Goal: Task Accomplishment & Management: Use online tool/utility

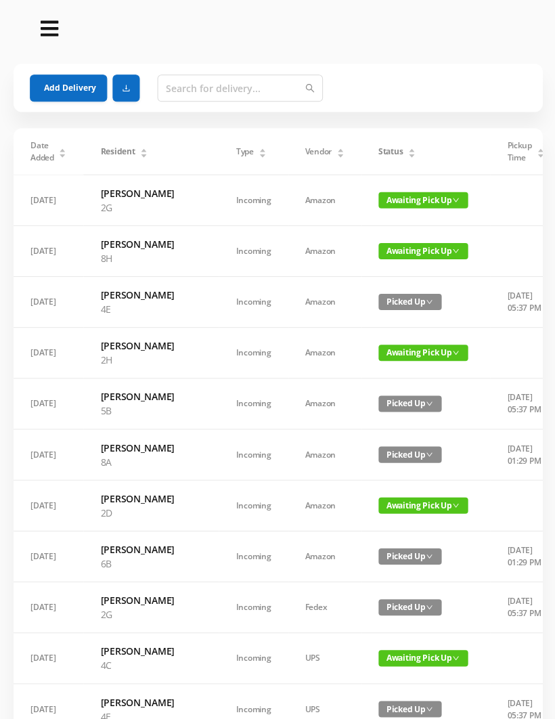
click at [60, 77] on button "Add Delivery" at bounding box center [68, 87] width 77 height 27
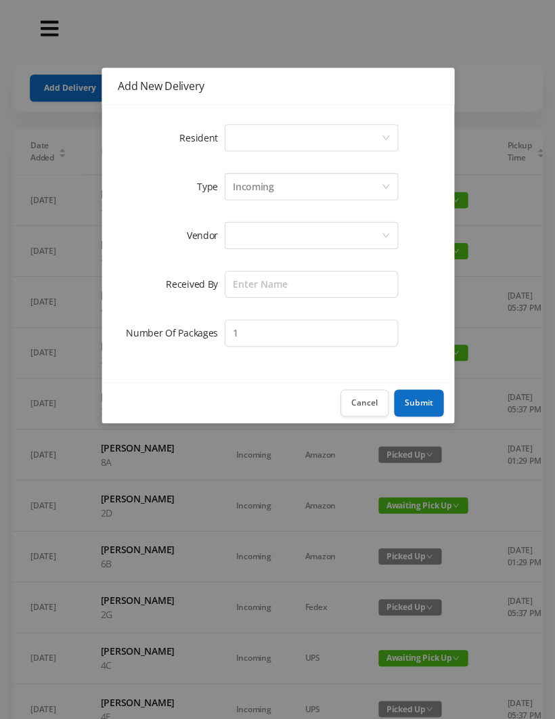
click at [254, 128] on div "Select a person" at bounding box center [306, 138] width 148 height 26
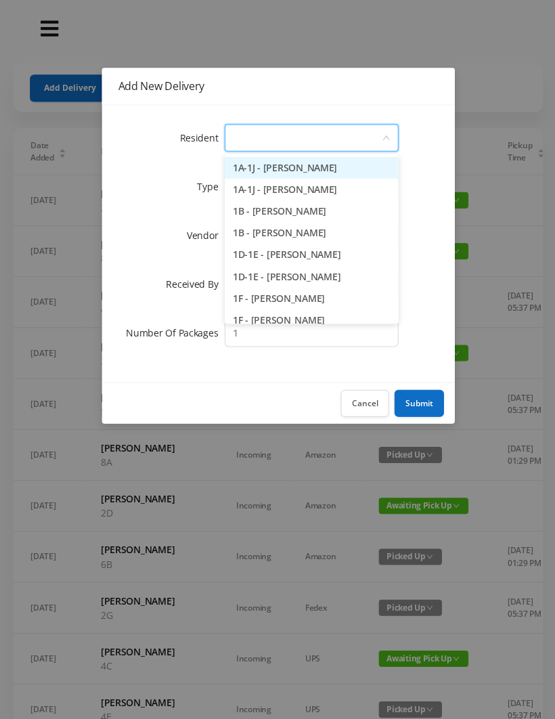
type input "7"
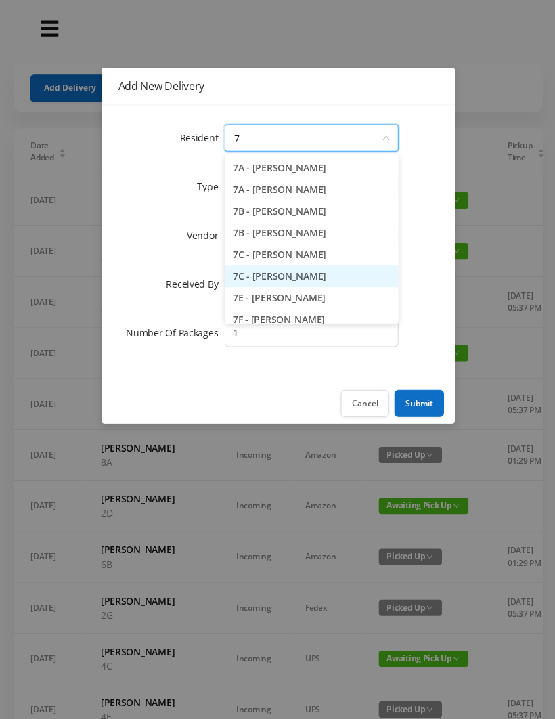
click at [286, 270] on li "7C - [PERSON_NAME]" at bounding box center [310, 276] width 173 height 22
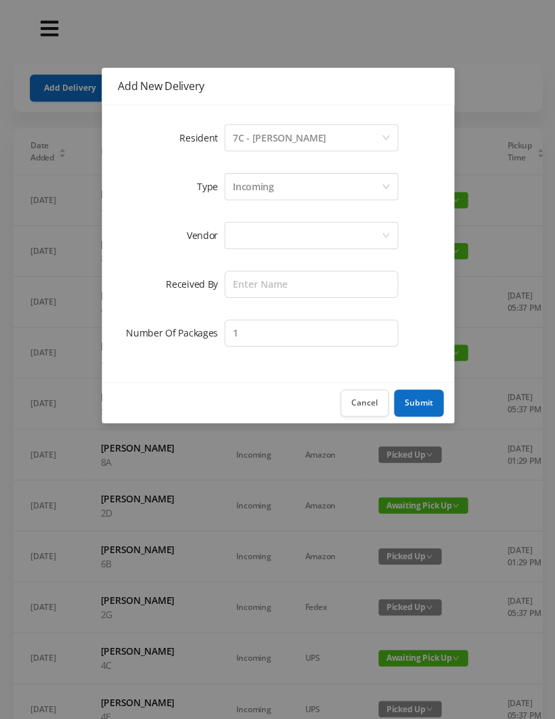
click at [241, 241] on div at bounding box center [306, 235] width 148 height 26
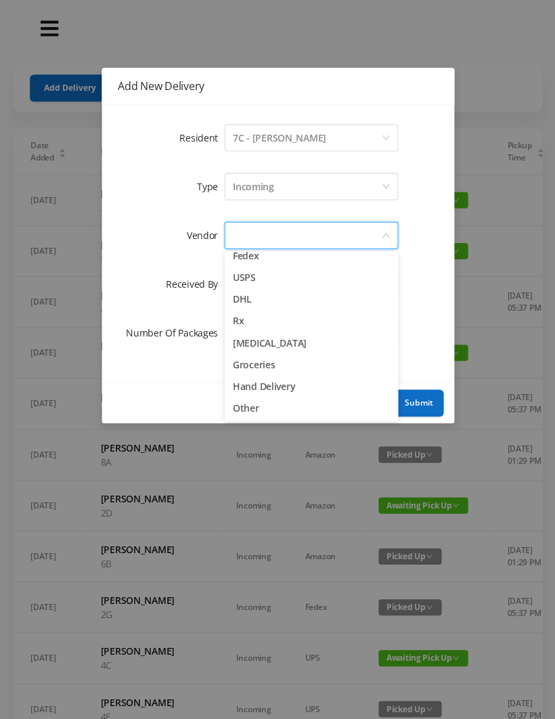
scroll to position [53, 0]
click at [274, 410] on li "Other" at bounding box center [310, 407] width 173 height 22
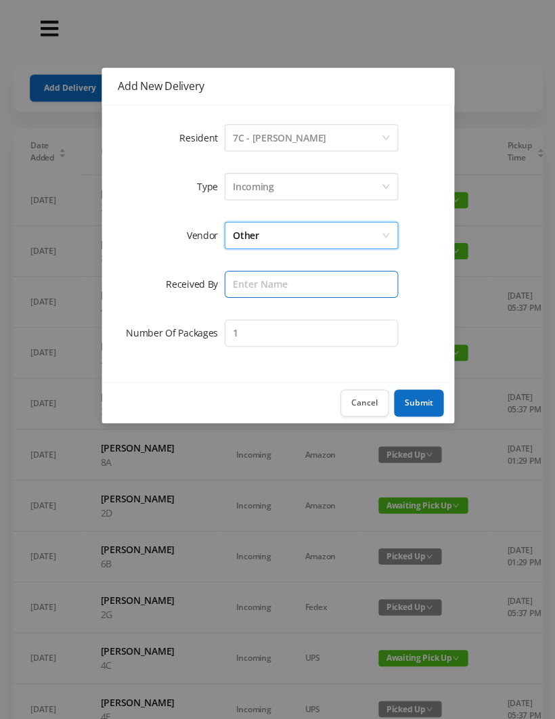
click at [249, 287] on input "text" at bounding box center [310, 283] width 173 height 27
type input "[PERSON_NAME]"
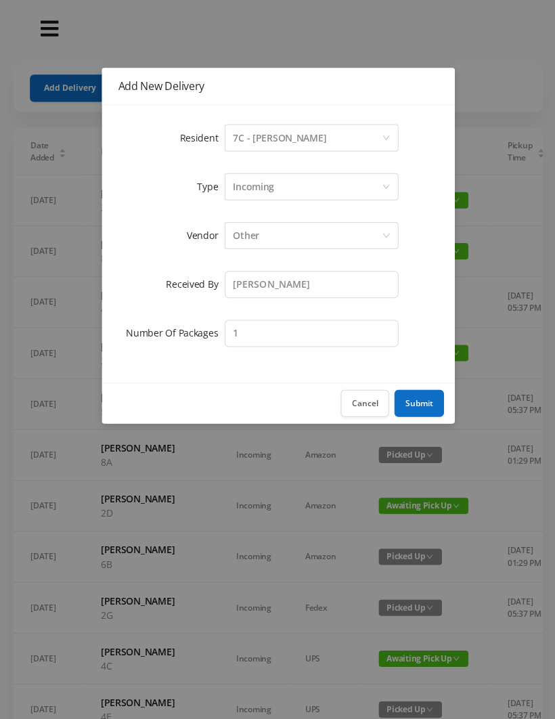
click at [414, 407] on button "Submit" at bounding box center [417, 402] width 49 height 27
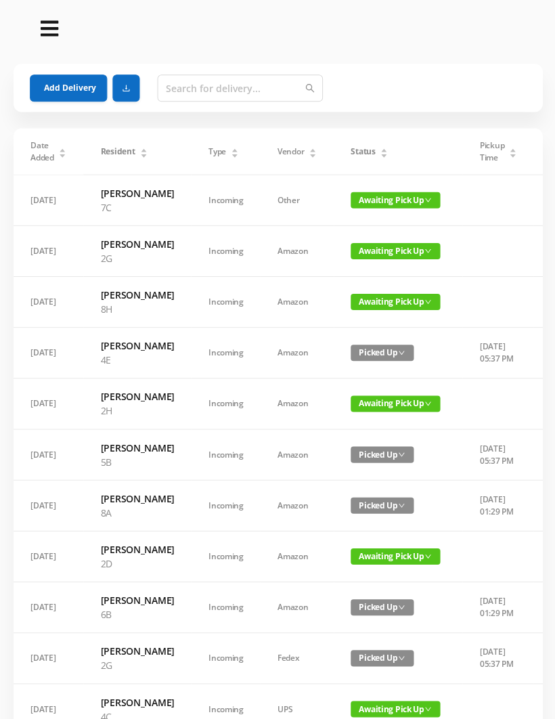
click at [58, 92] on button "Add Delivery" at bounding box center [68, 87] width 77 height 27
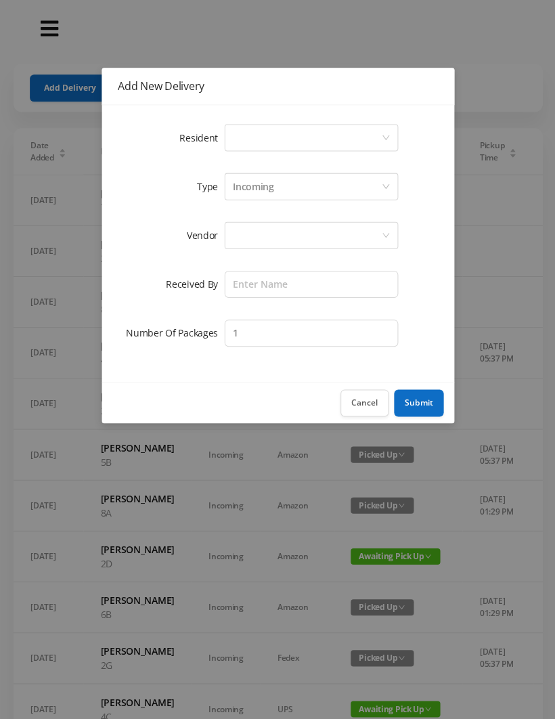
click at [251, 146] on div "Select a person" at bounding box center [306, 138] width 148 height 26
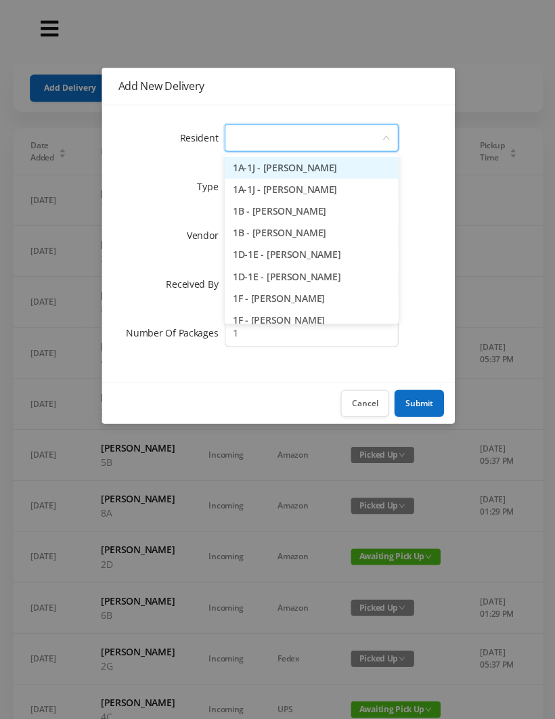
type input "5"
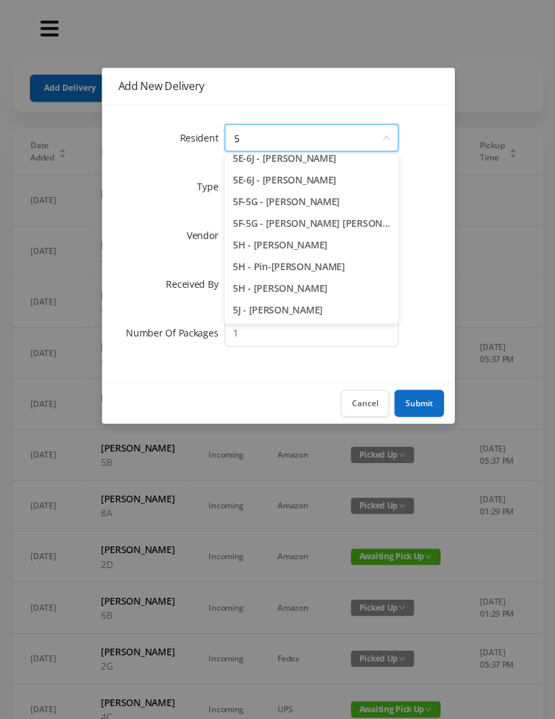
scroll to position [140, 0]
click at [276, 310] on li "5J - [PERSON_NAME]" at bounding box center [310, 310] width 173 height 22
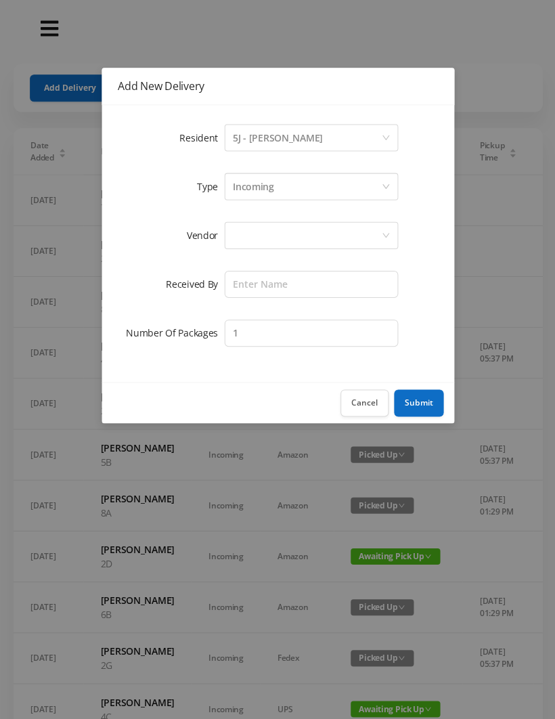
click at [234, 246] on div at bounding box center [306, 235] width 148 height 26
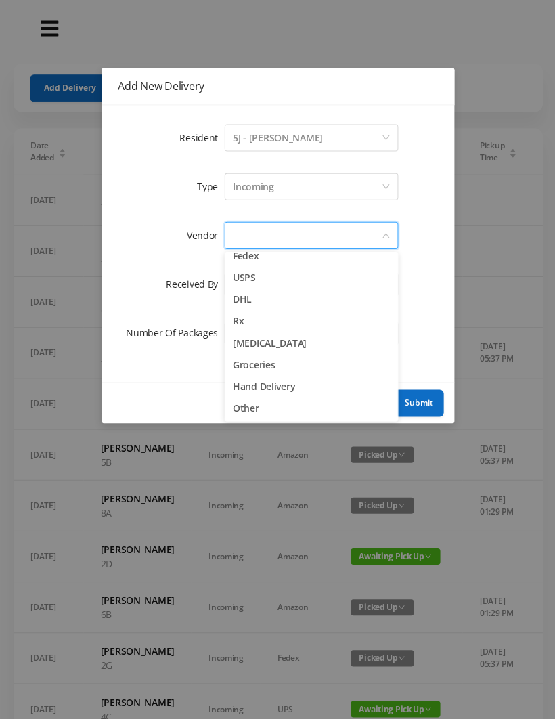
scroll to position [53, 0]
click at [249, 414] on li "Other" at bounding box center [310, 407] width 173 height 22
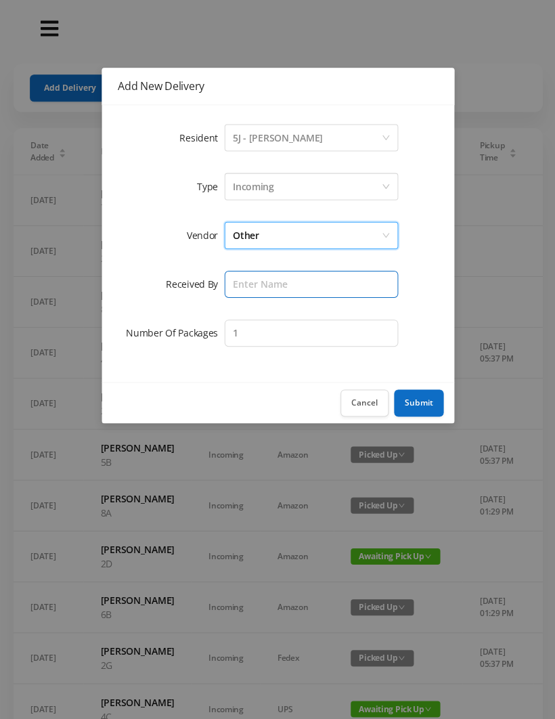
click at [246, 289] on input "text" at bounding box center [310, 283] width 173 height 27
type input "[PERSON_NAME]"
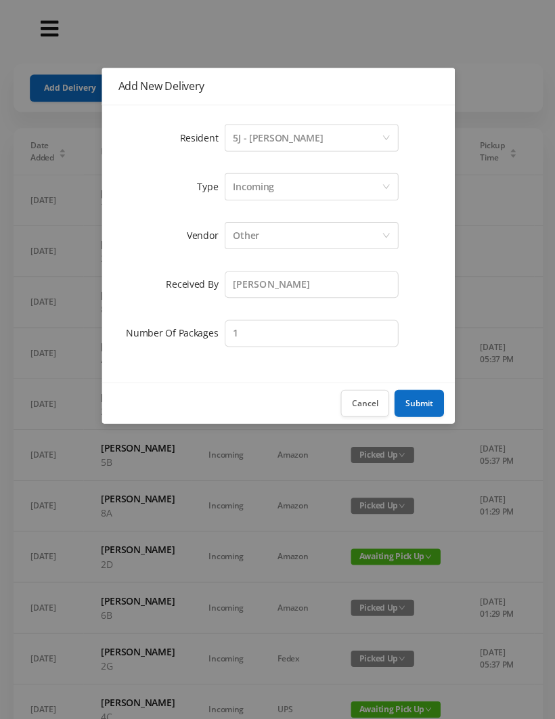
click at [419, 401] on button "Submit" at bounding box center [417, 402] width 49 height 27
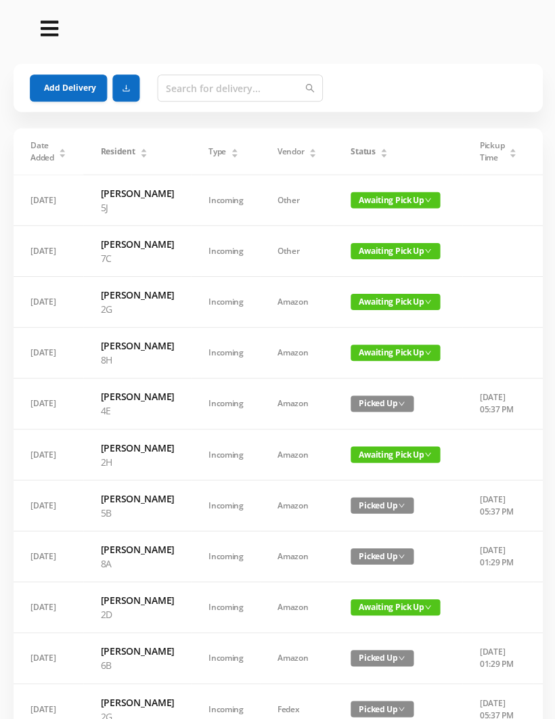
click at [380, 150] on icon "icon: caret-up" at bounding box center [383, 149] width 7 height 7
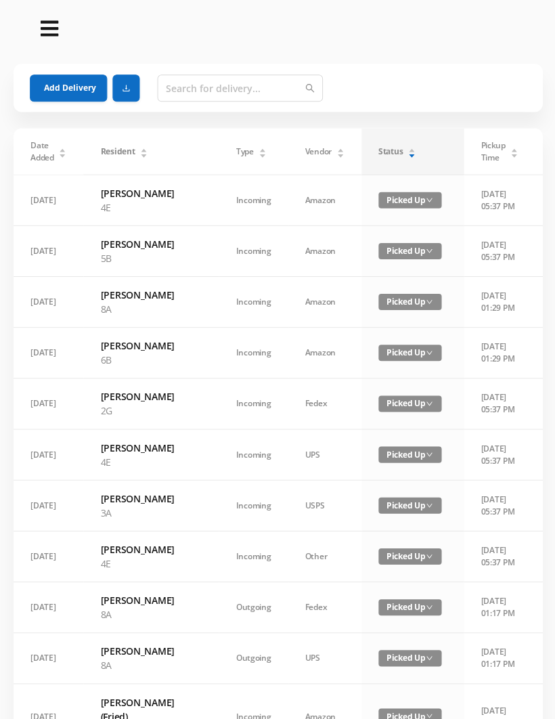
click at [378, 149] on div "Status" at bounding box center [396, 151] width 37 height 12
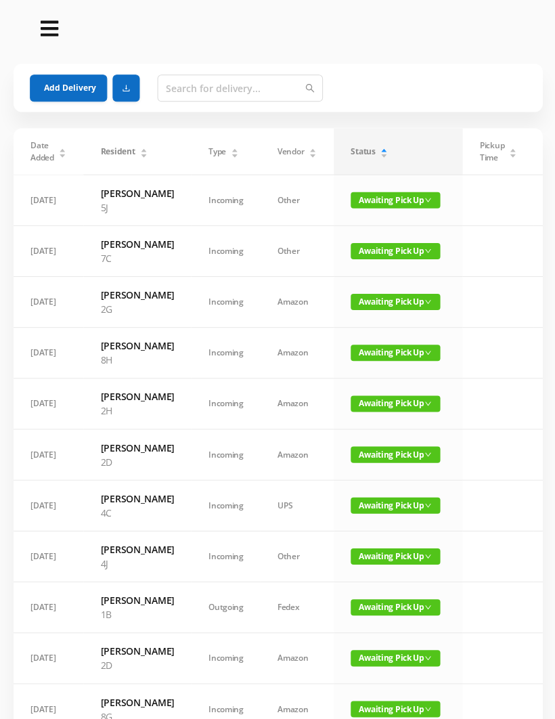
click at [51, 96] on button "Add Delivery" at bounding box center [68, 87] width 77 height 27
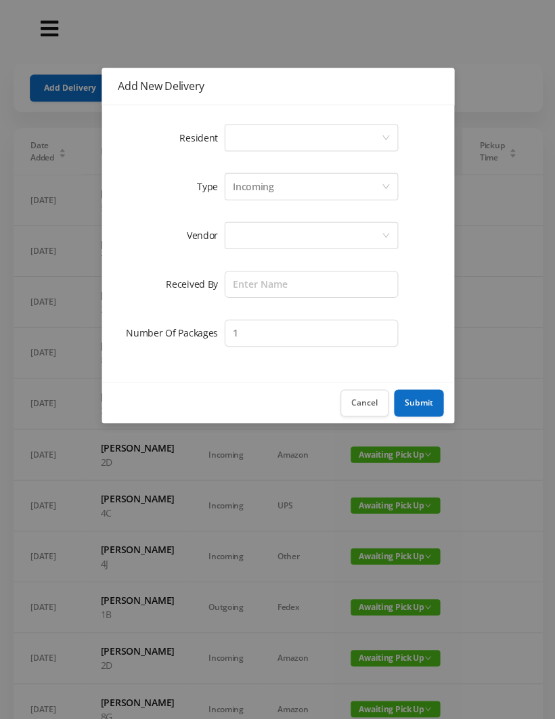
click at [245, 142] on div "Select a person" at bounding box center [306, 138] width 148 height 26
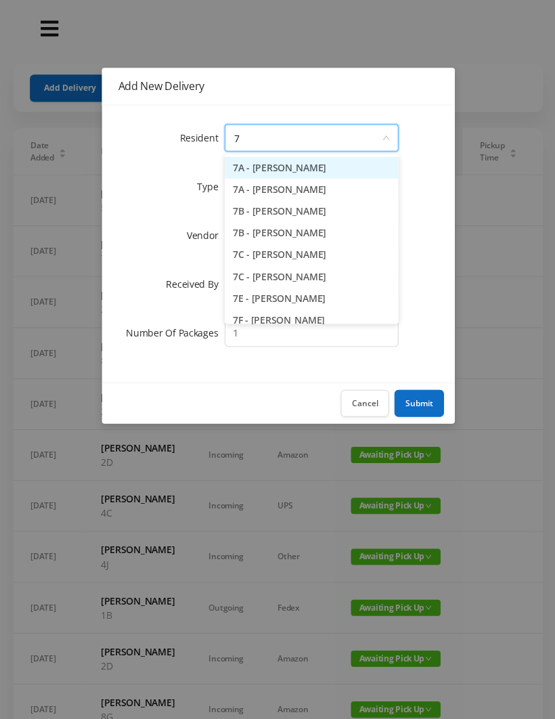
click at [297, 200] on li "7B - [PERSON_NAME]" at bounding box center [310, 211] width 173 height 22
type input "7"
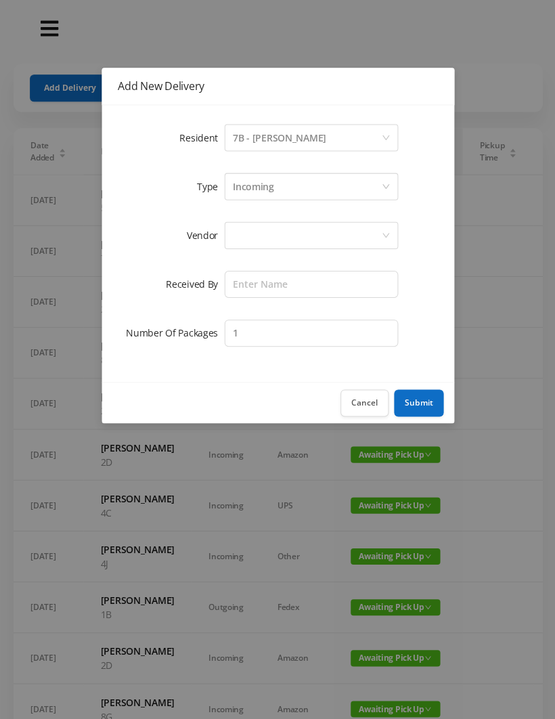
click at [276, 144] on div "7B - [PERSON_NAME]" at bounding box center [278, 138] width 93 height 26
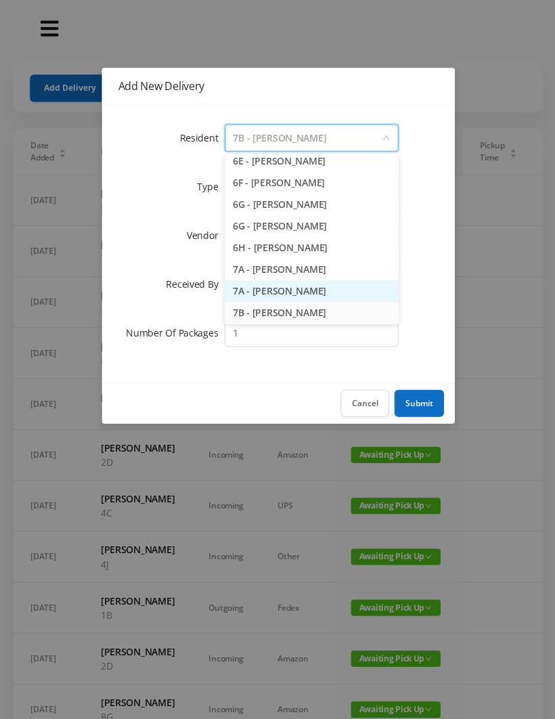
click at [282, 286] on li "7A - [PERSON_NAME]" at bounding box center [310, 291] width 173 height 22
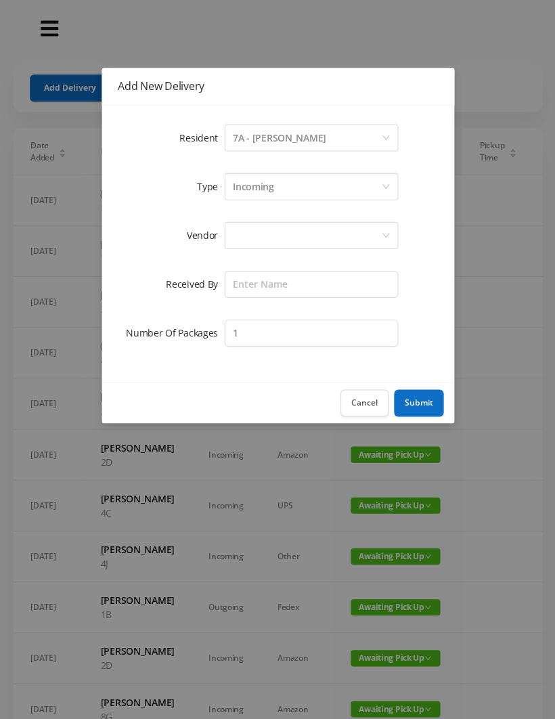
click at [234, 232] on div at bounding box center [306, 235] width 148 height 26
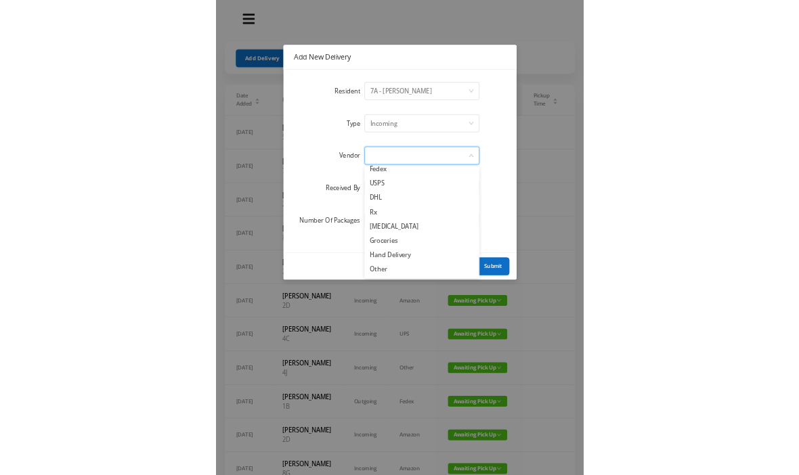
scroll to position [53, 0]
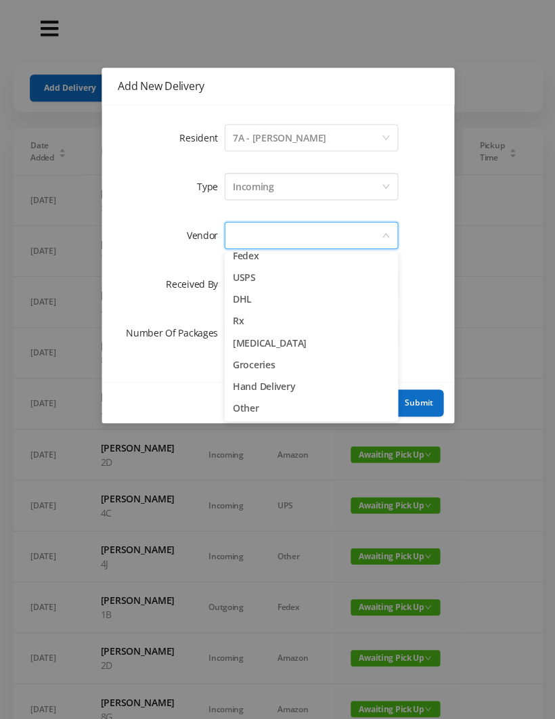
click at [258, 413] on li "Other" at bounding box center [310, 407] width 173 height 22
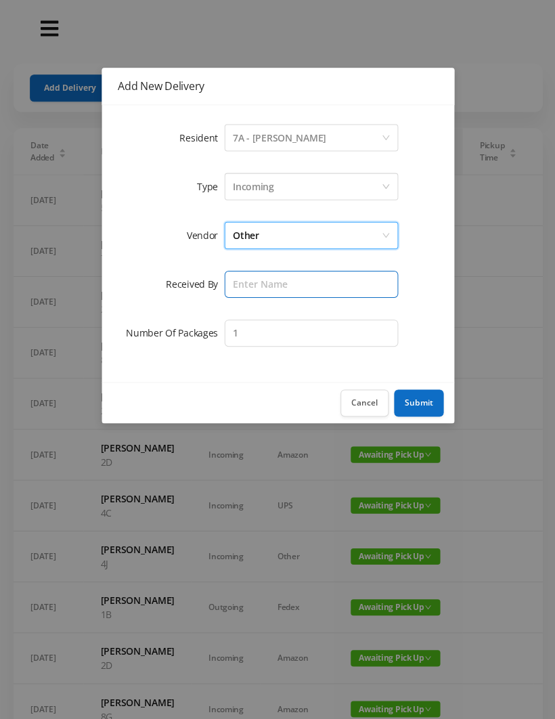
click at [245, 287] on input "text" at bounding box center [310, 283] width 173 height 27
type input "[PERSON_NAME]"
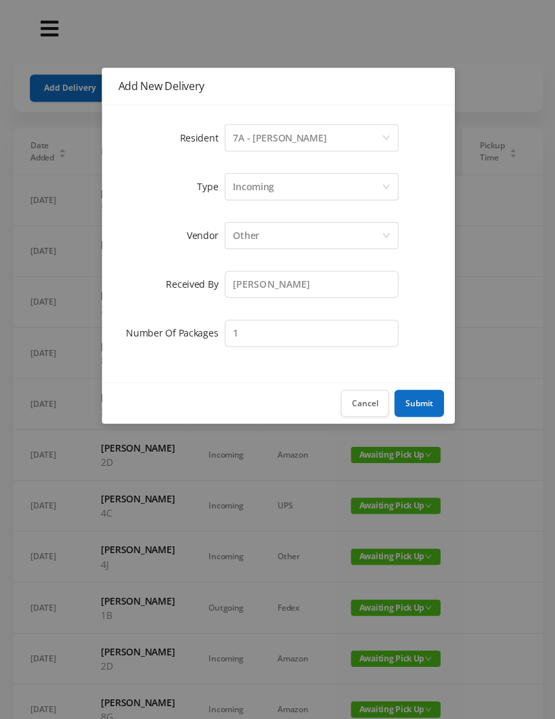
click at [423, 410] on button "Submit" at bounding box center [417, 402] width 49 height 27
